Goal: Task Accomplishment & Management: Manage account settings

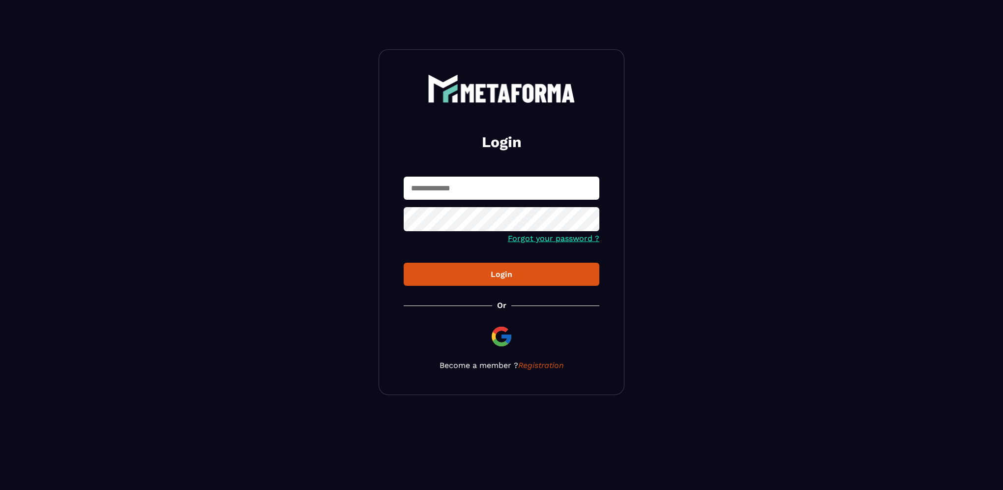
type input "**********"
click at [449, 277] on div "Login" at bounding box center [502, 273] width 180 height 9
